Goal: Use online tool/utility: Utilize a website feature to perform a specific function

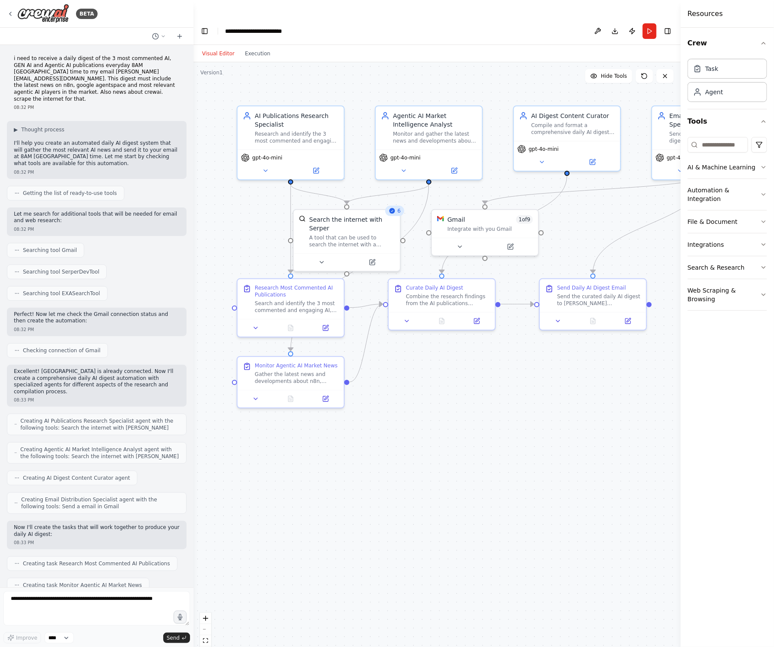
click at [768, 44] on div "Crew Task Agent Tools AI & Machine Learning Automation & Integration File & Doc…" at bounding box center [727, 337] width 93 height 619
click at [764, 44] on icon "button" at bounding box center [764, 43] width 7 height 7
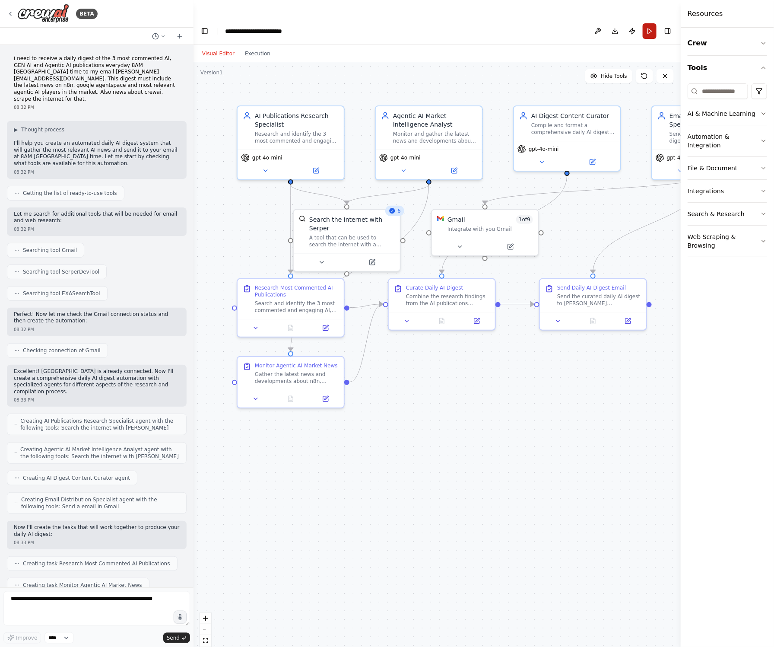
click at [651, 23] on button "Run" at bounding box center [650, 31] width 14 height 16
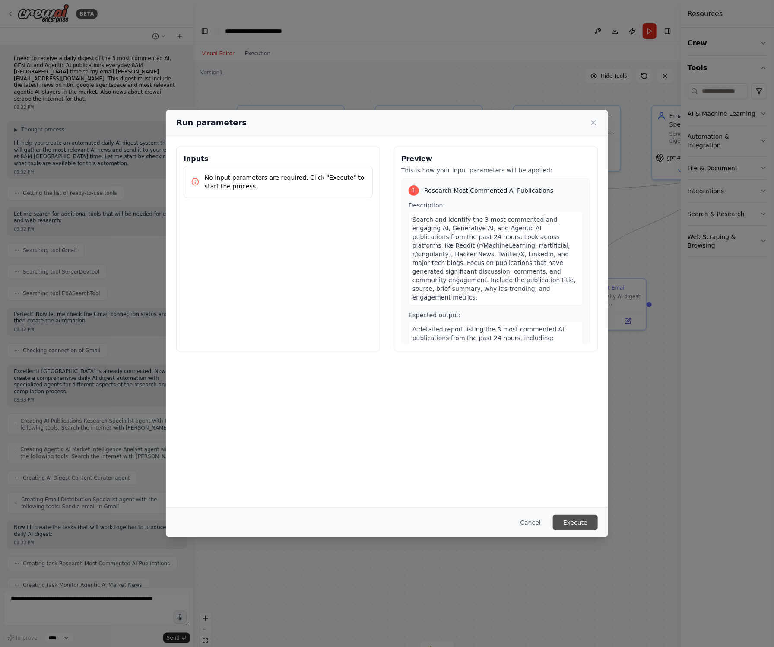
click at [565, 521] on button "Execute" at bounding box center [575, 523] width 45 height 16
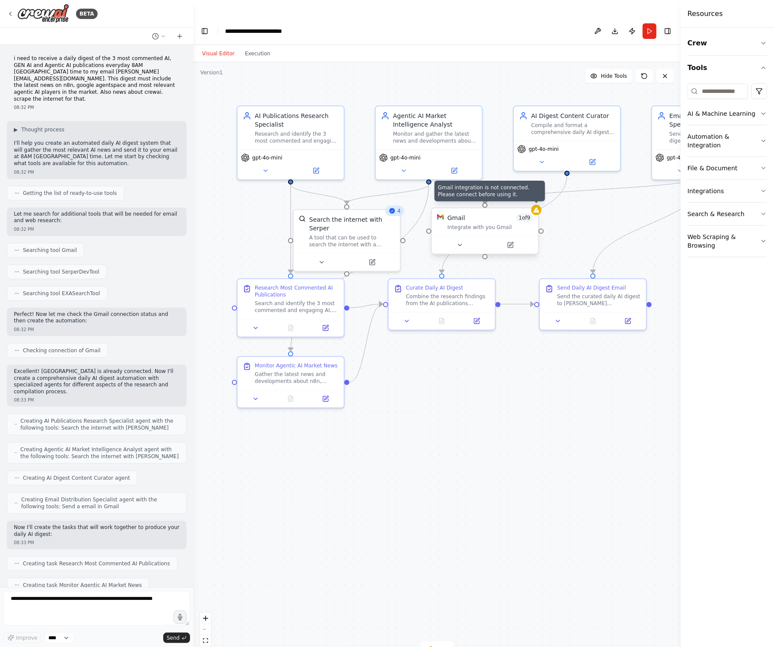
click at [538, 205] on div at bounding box center [537, 210] width 10 height 10
click at [458, 240] on button at bounding box center [460, 245] width 49 height 10
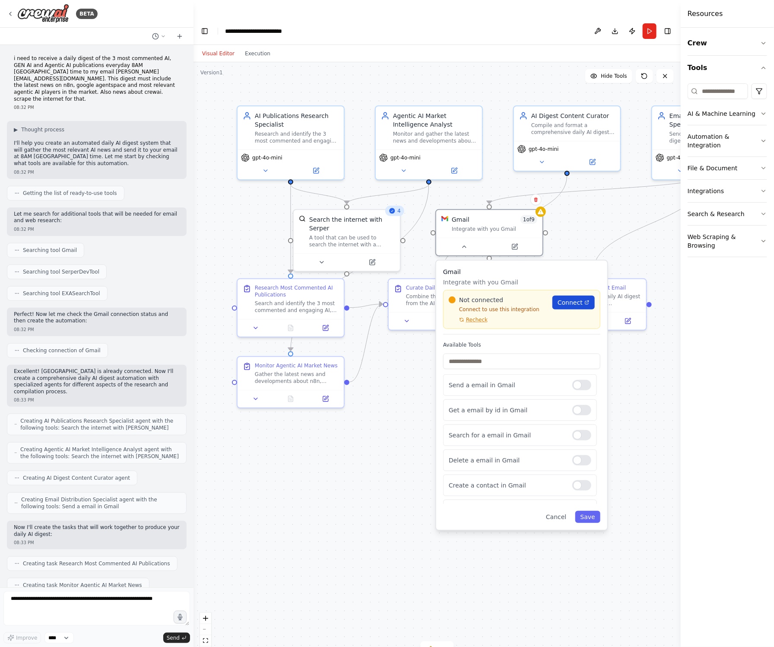
click at [569, 298] on span "Connect" at bounding box center [570, 302] width 25 height 9
click at [575, 298] on span "Connect" at bounding box center [570, 302] width 25 height 9
click at [593, 511] on button "Save" at bounding box center [588, 517] width 25 height 12
click at [567, 298] on span "Connect" at bounding box center [570, 302] width 25 height 9
click at [474, 316] on span "Recheck" at bounding box center [477, 319] width 22 height 7
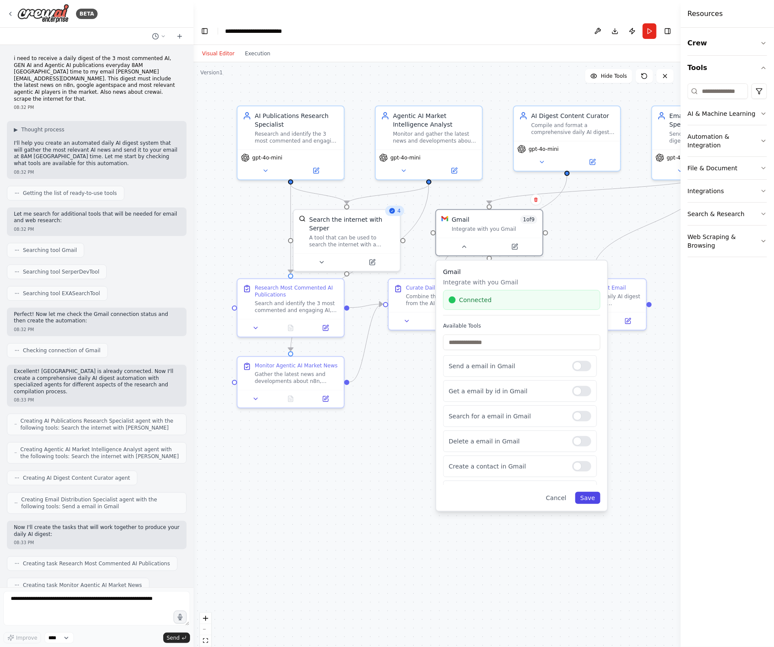
click at [589, 492] on button "Save" at bounding box center [588, 498] width 25 height 12
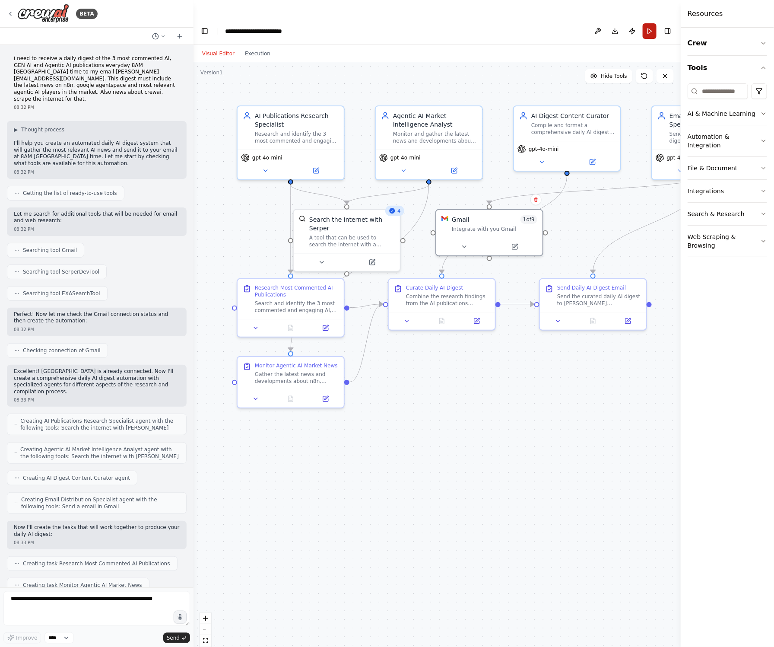
click at [651, 23] on button "Run" at bounding box center [650, 31] width 14 height 16
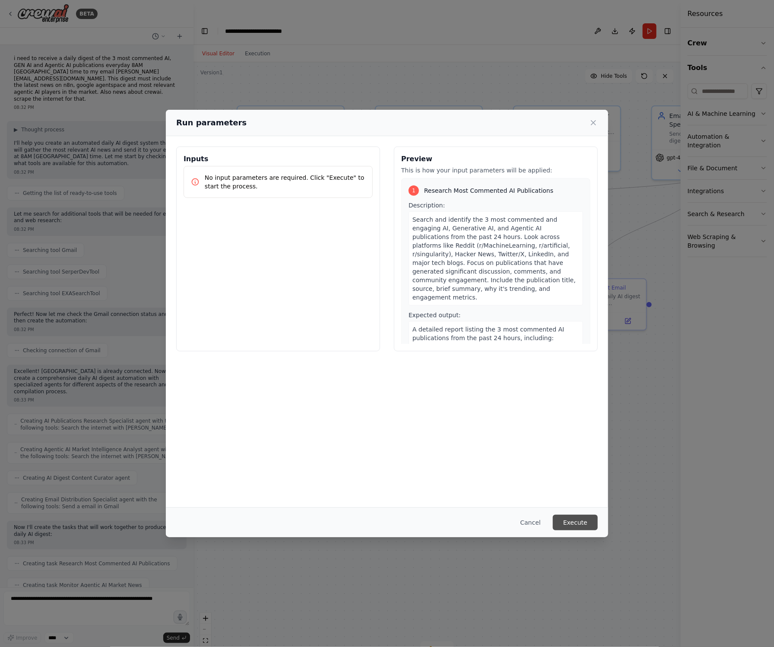
click at [568, 522] on button "Execute" at bounding box center [575, 523] width 45 height 16
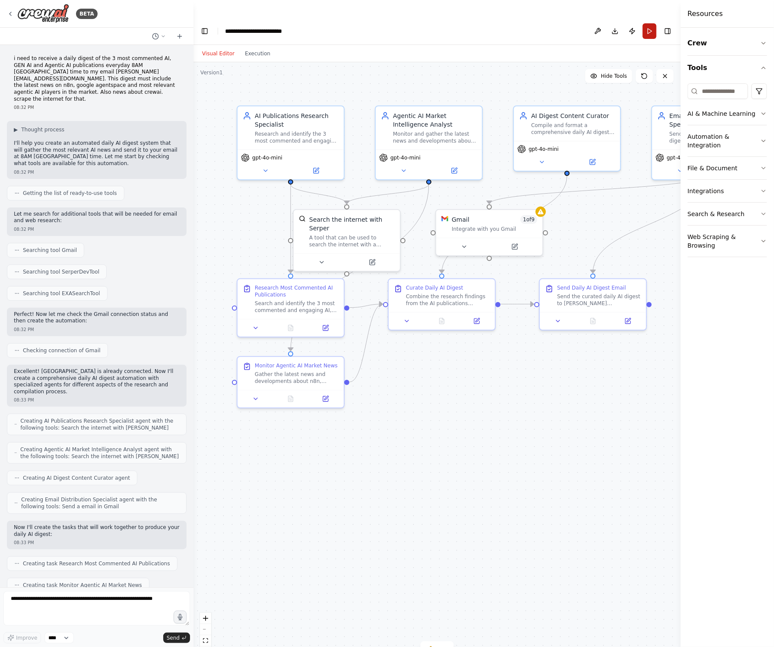
click at [648, 23] on button "Run" at bounding box center [650, 31] width 14 height 16
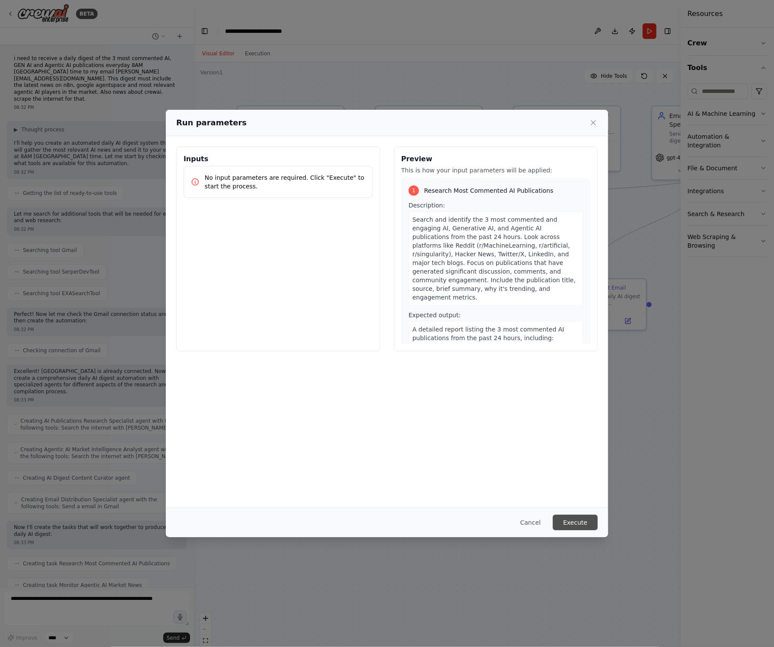
click at [576, 525] on button "Execute" at bounding box center [575, 523] width 45 height 16
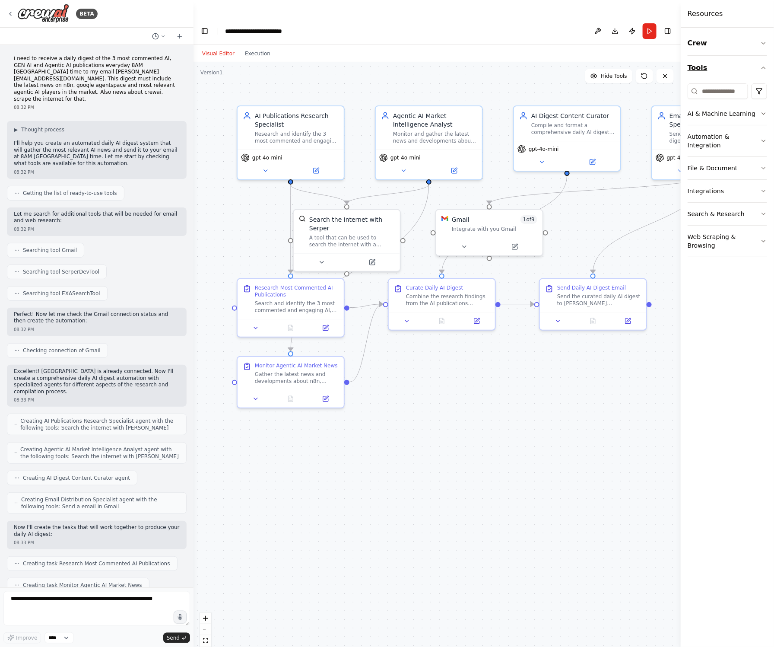
click at [761, 67] on icon "button" at bounding box center [764, 67] width 7 height 7
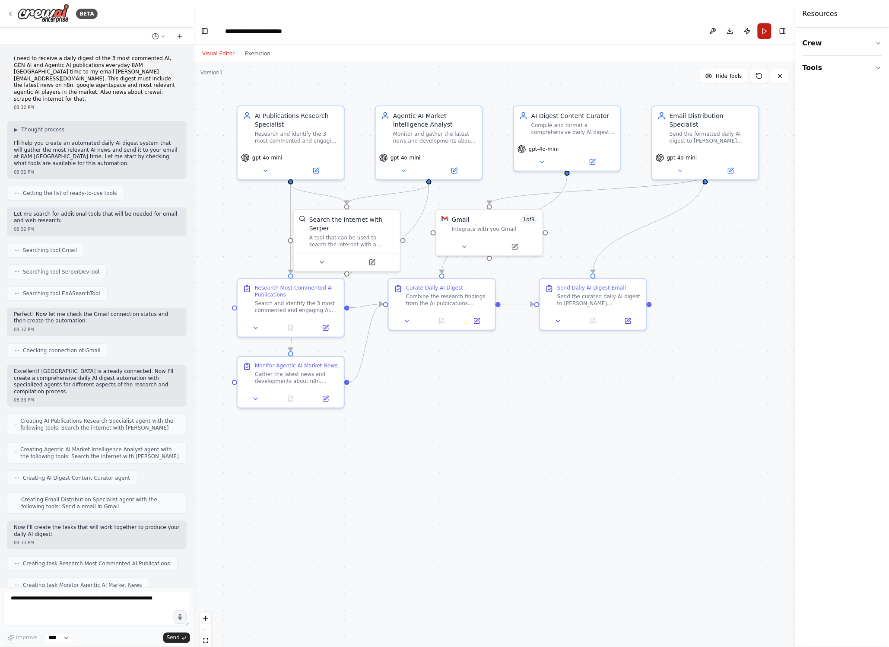
click at [765, 23] on button "Run" at bounding box center [765, 31] width 14 height 16
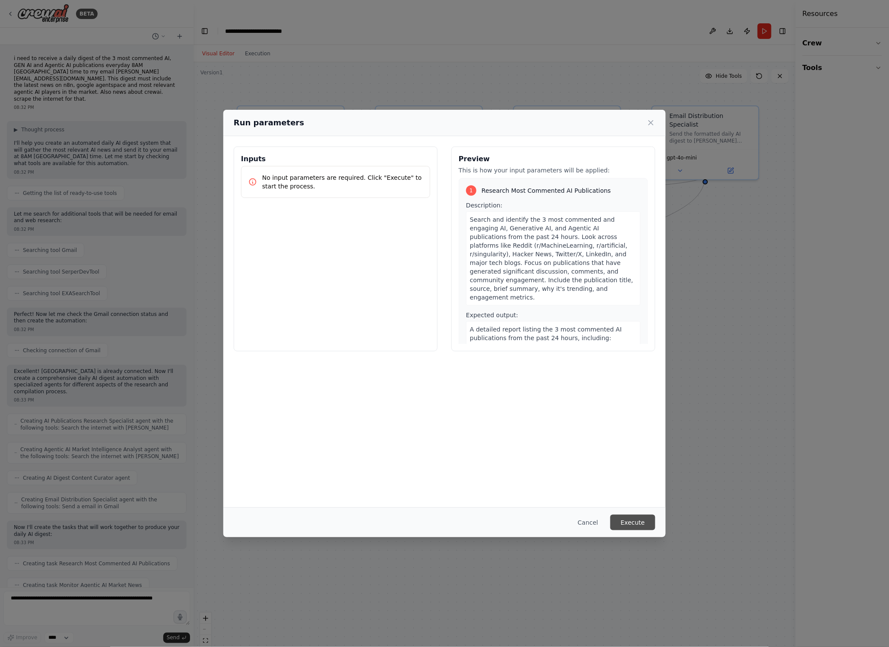
click at [620, 521] on button "Execute" at bounding box center [633, 523] width 45 height 16
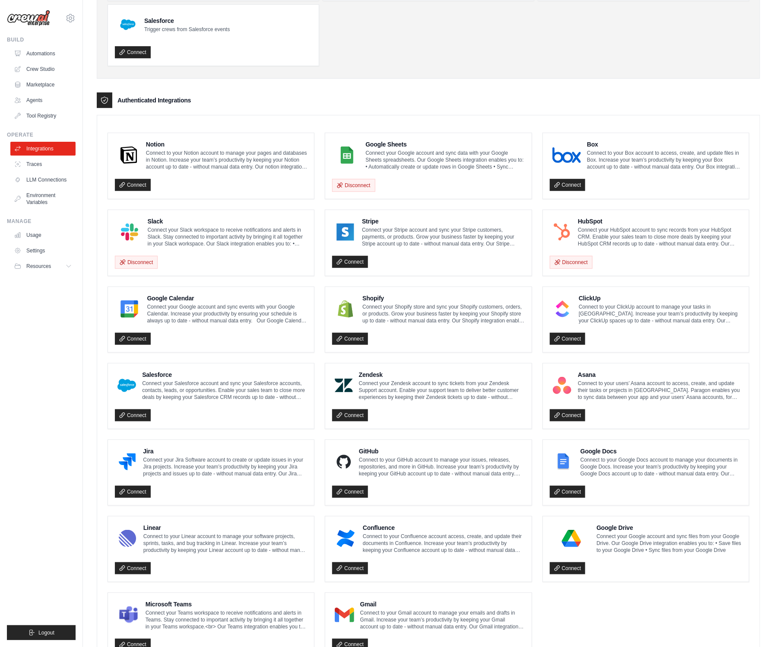
scroll to position [169, 0]
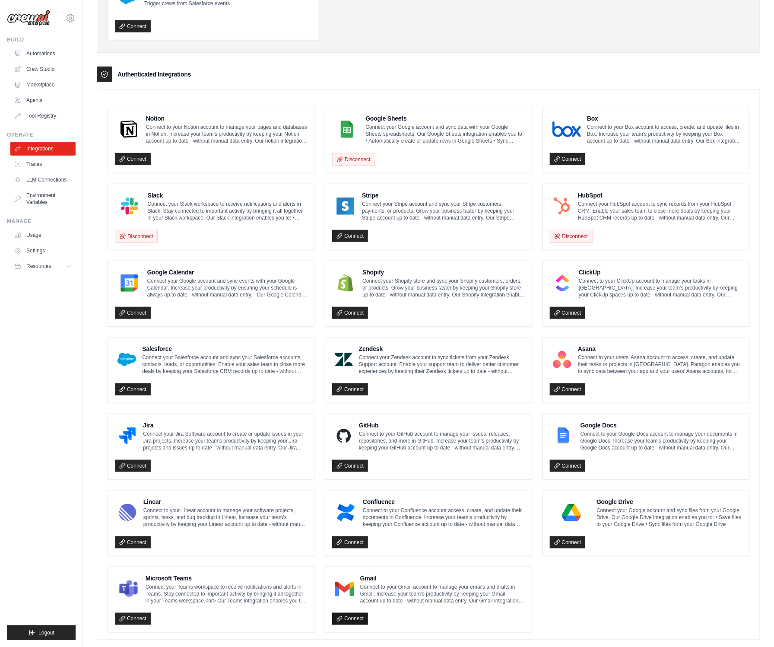
click at [354, 613] on link "Connect" at bounding box center [350, 619] width 36 height 12
